Goal: Task Accomplishment & Management: Complete application form

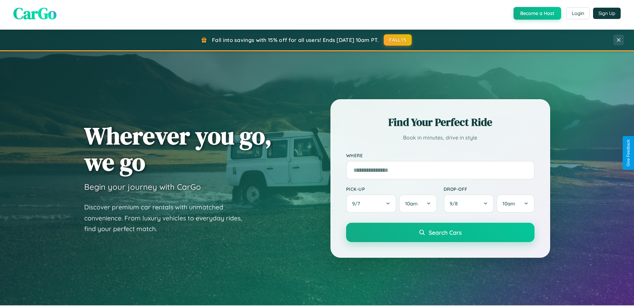
scroll to position [287, 0]
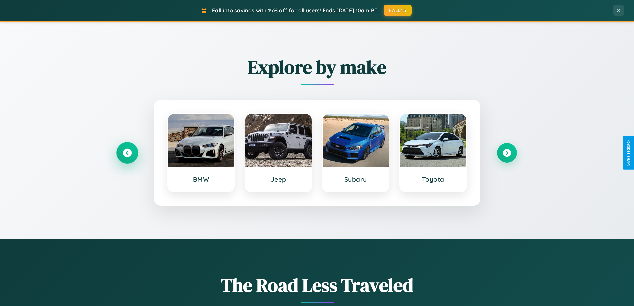
click at [127, 153] on icon at bounding box center [127, 152] width 9 height 9
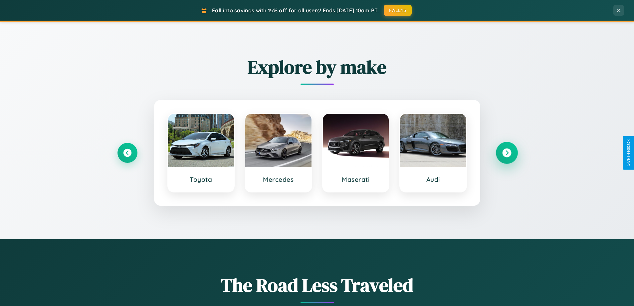
click at [506, 153] on icon at bounding box center [506, 152] width 9 height 9
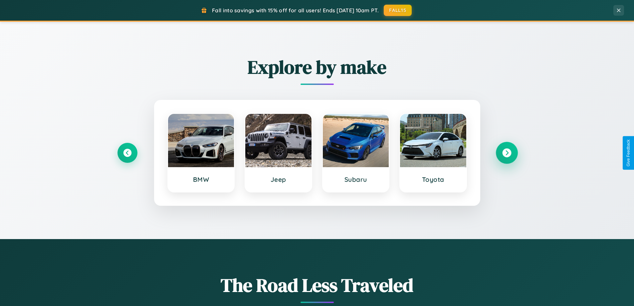
click at [506, 153] on icon at bounding box center [506, 152] width 9 height 9
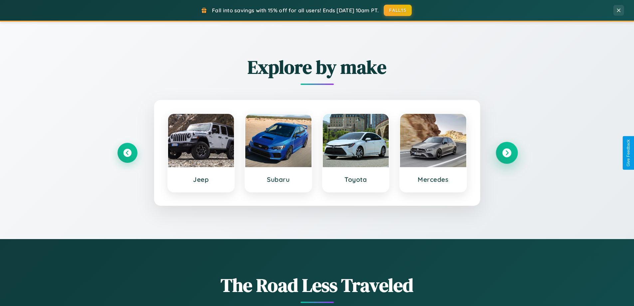
click at [506, 153] on icon at bounding box center [506, 152] width 9 height 9
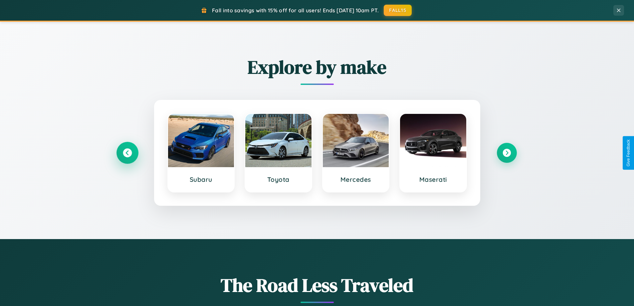
click at [127, 153] on icon at bounding box center [127, 152] width 9 height 9
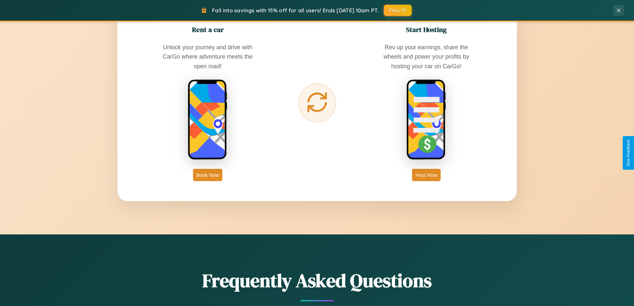
scroll to position [1069, 0]
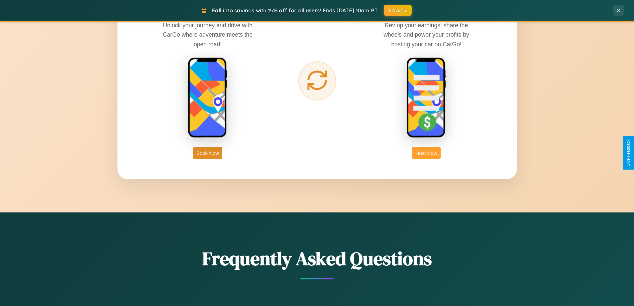
click at [426, 153] on button "Host Now" at bounding box center [426, 153] width 28 height 12
